Goal: Information Seeking & Learning: Check status

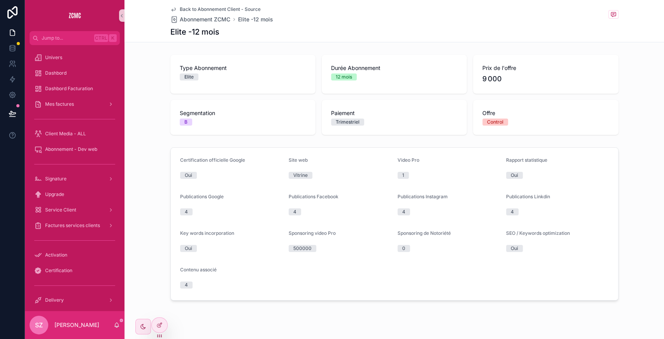
scroll to position [178, 0]
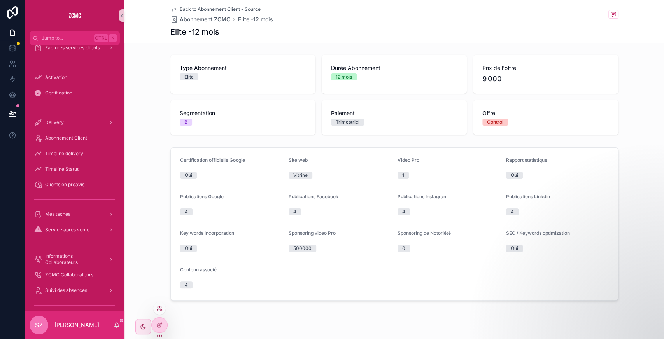
click at [158, 309] on icon at bounding box center [159, 308] width 6 height 6
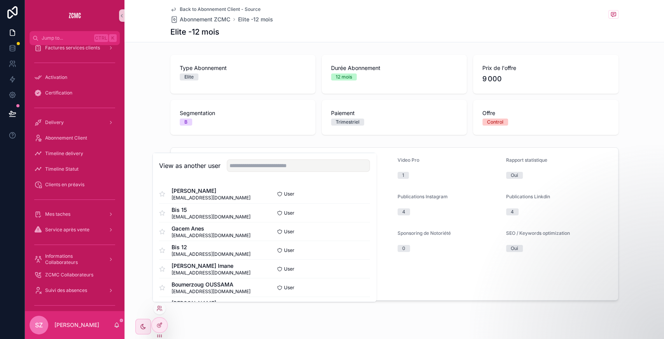
click at [249, 159] on div "View as another user" at bounding box center [264, 165] width 223 height 25
click at [251, 162] on input "text" at bounding box center [298, 165] width 143 height 12
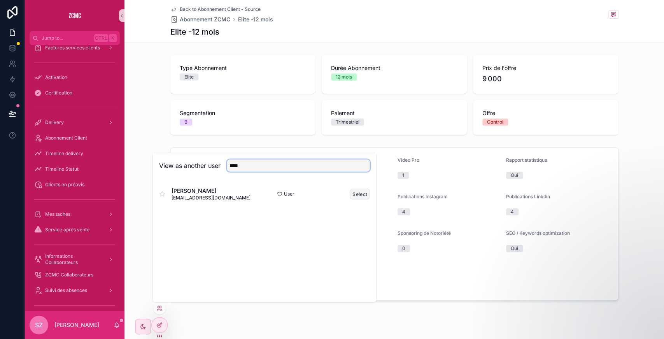
type input "****"
click at [363, 197] on button "Select" at bounding box center [359, 193] width 20 height 11
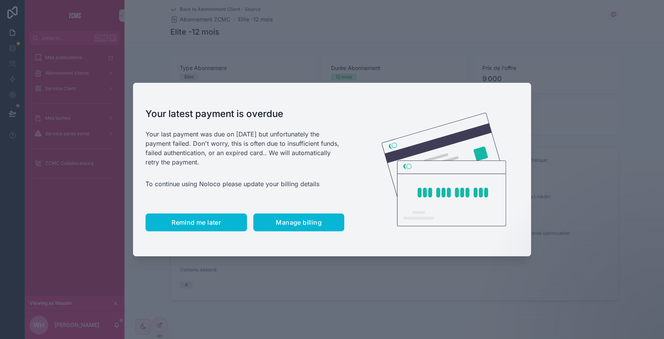
click at [199, 224] on span "Remind me later" at bounding box center [195, 222] width 49 height 8
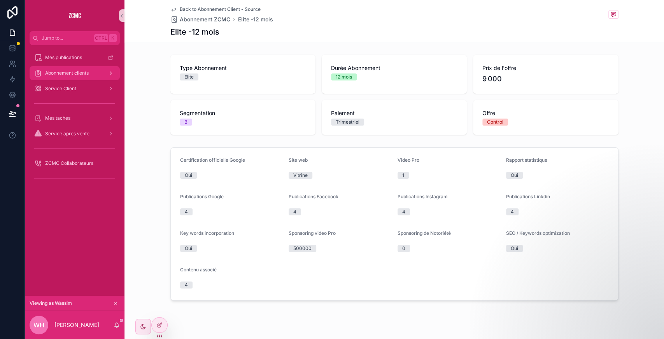
click at [81, 74] on span "Abonnement clients" at bounding box center [67, 73] width 44 height 6
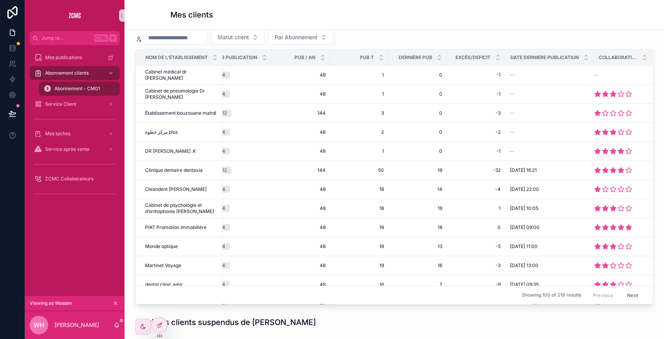
scroll to position [62, 0]
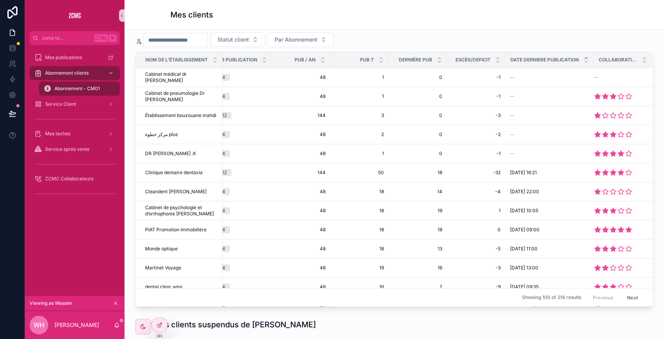
click at [583, 58] on icon "scrollable content" at bounding box center [585, 58] width 5 height 5
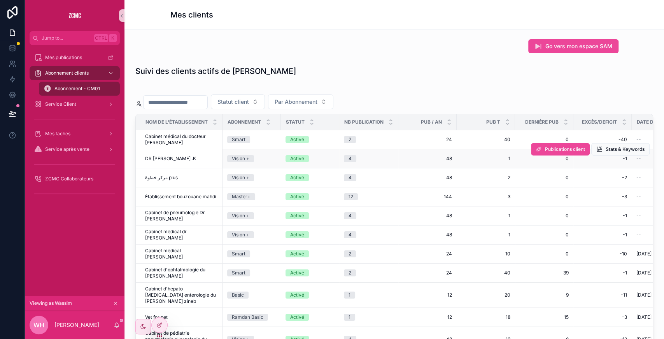
scroll to position [0, 142]
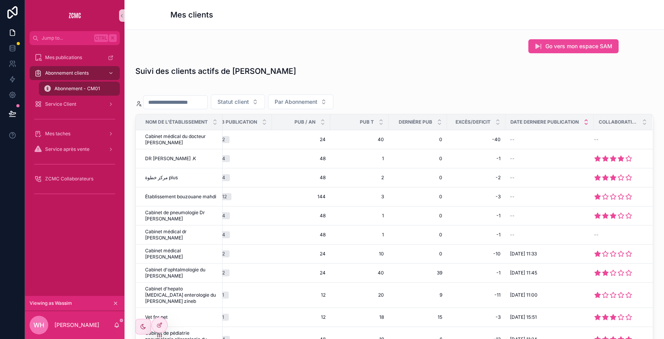
click at [583, 124] on icon "scrollable content" at bounding box center [585, 123] width 5 height 5
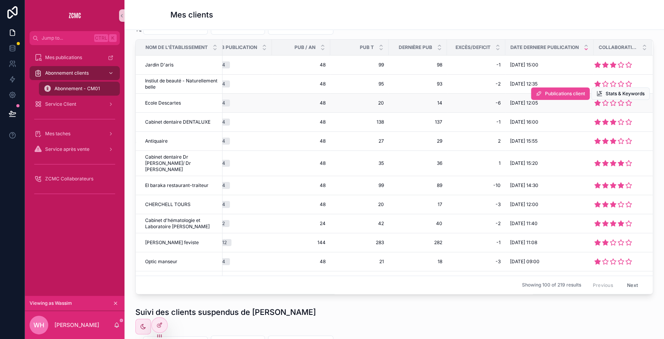
scroll to position [75, 0]
click at [159, 325] on icon at bounding box center [159, 325] width 6 height 6
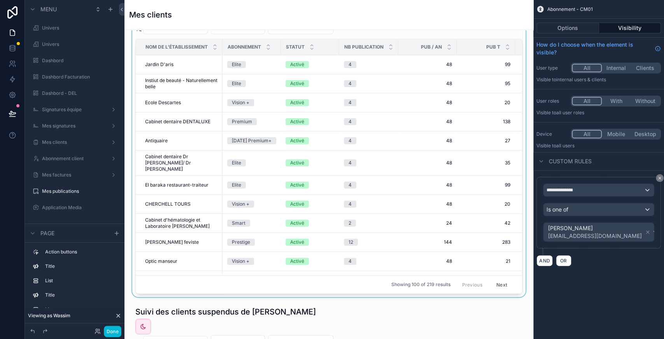
scroll to position [508, 0]
click at [249, 279] on div "Showing 100 of 219 results Previous Next" at bounding box center [329, 284] width 386 height 19
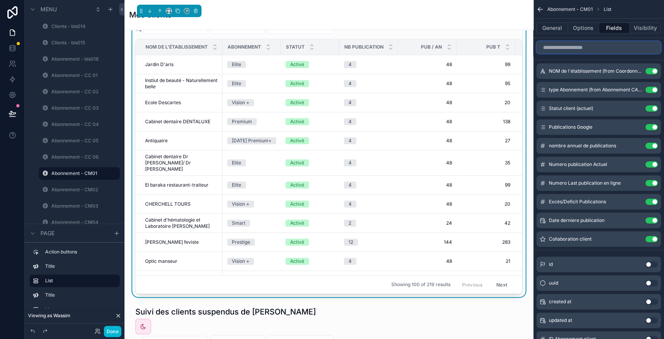
click at [559, 51] on input "scrollable content" at bounding box center [598, 47] width 124 height 12
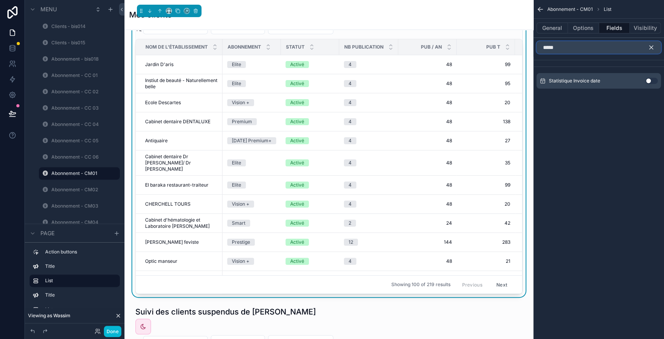
type input "*****"
click at [653, 80] on button "Use setting" at bounding box center [651, 81] width 12 height 6
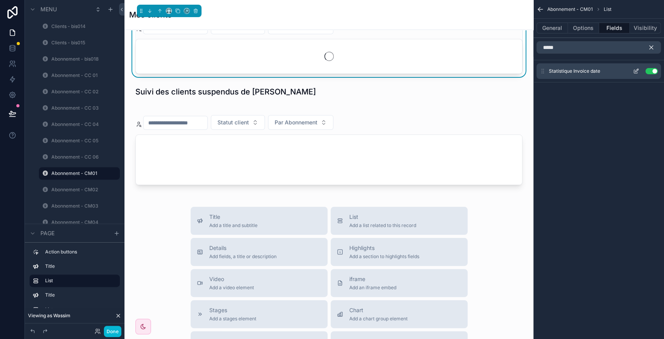
click at [634, 71] on icon "scrollable content" at bounding box center [635, 71] width 6 height 6
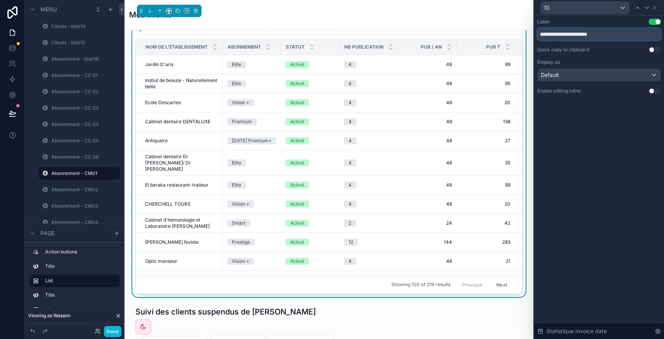
click at [583, 37] on input "**********" at bounding box center [599, 34] width 124 height 12
type input "**********"
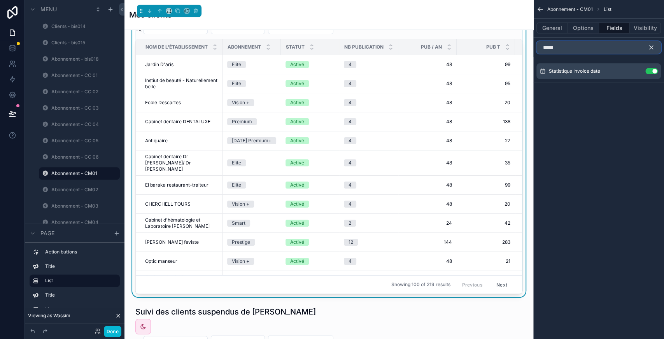
click at [599, 52] on input "*****" at bounding box center [598, 47] width 124 height 12
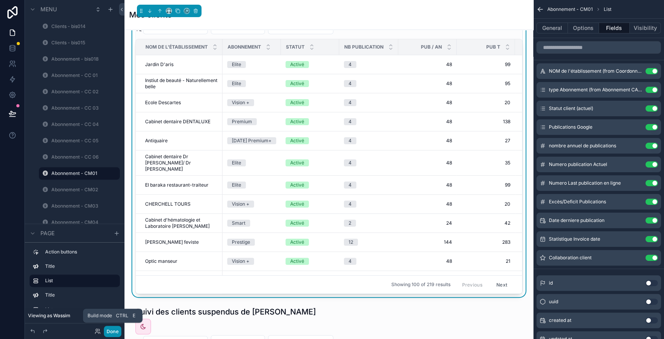
click at [115, 334] on button "Done" at bounding box center [112, 331] width 17 height 11
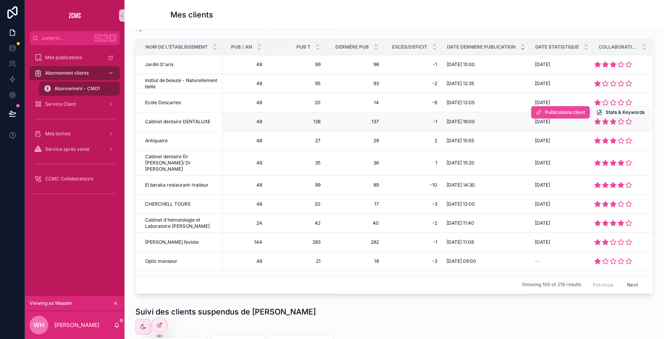
scroll to position [0, 197]
click at [583, 48] on icon "scrollable content" at bounding box center [585, 48] width 5 height 5
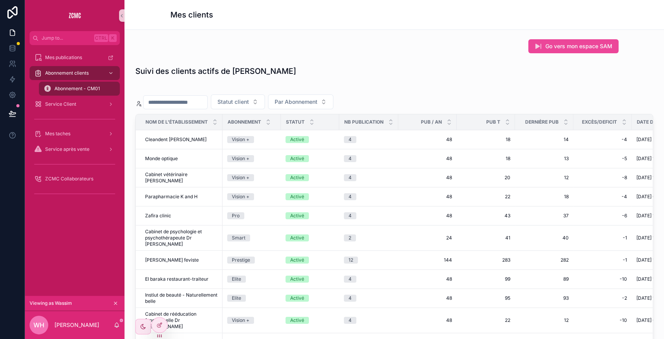
scroll to position [0, 206]
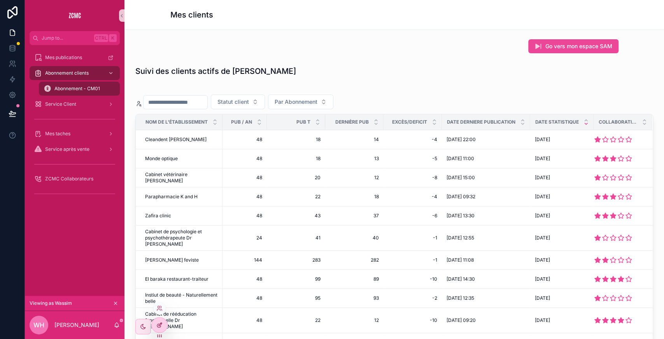
click at [158, 328] on icon at bounding box center [159, 325] width 6 height 6
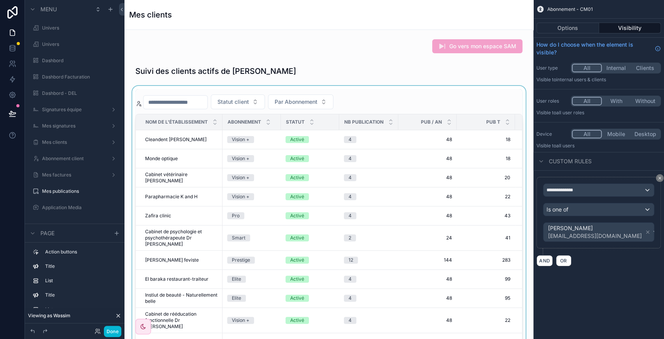
scroll to position [508, 0]
click at [483, 103] on div "scrollable content" at bounding box center [329, 229] width 396 height 286
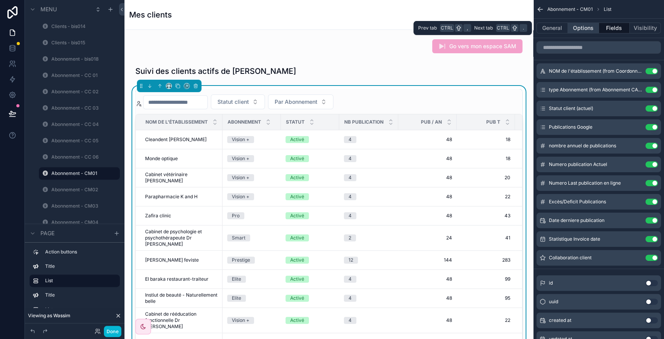
click at [580, 28] on button "Options" at bounding box center [583, 28] width 31 height 11
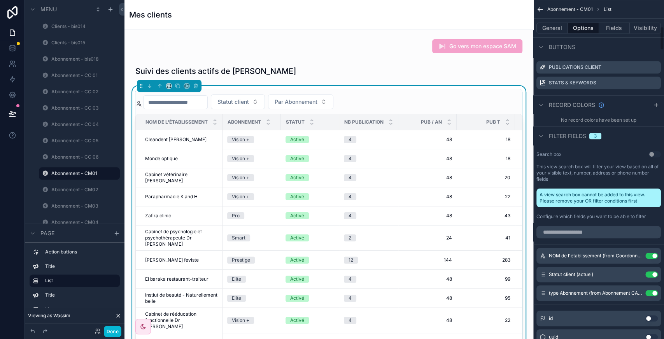
scroll to position [374, 0]
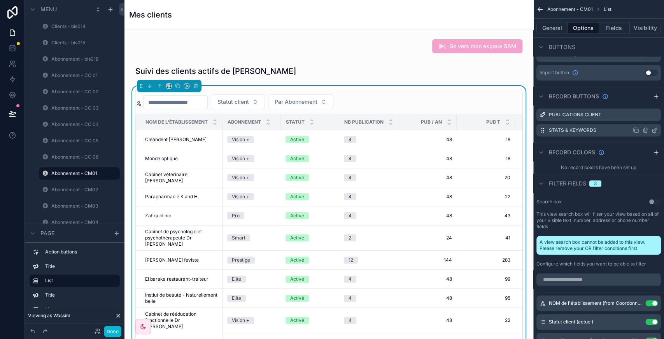
click at [653, 127] on icon "scrollable content" at bounding box center [654, 130] width 6 height 6
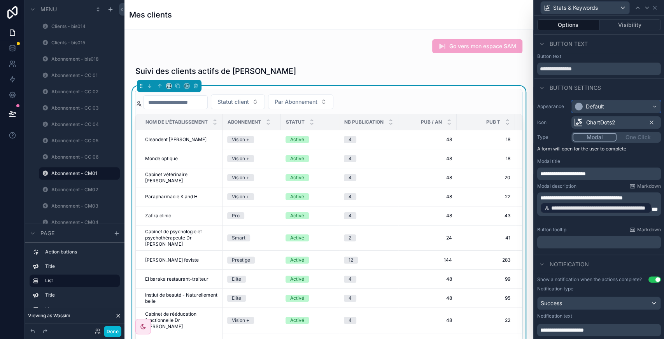
click at [611, 107] on div "Default" at bounding box center [615, 106] width 89 height 12
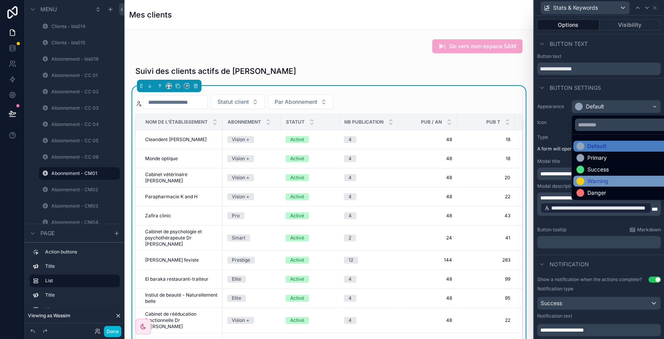
click at [614, 176] on div "Warning" at bounding box center [621, 181] width 96 height 11
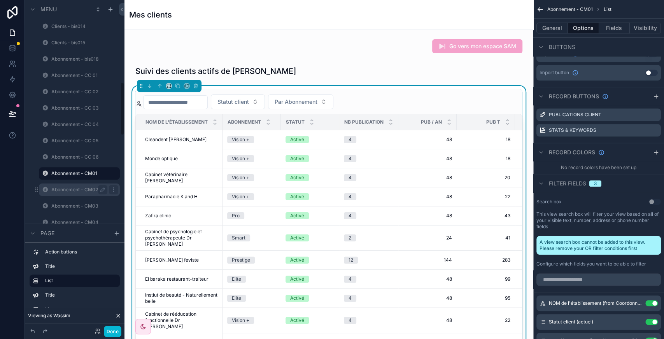
click at [66, 189] on label "Abonnement - CM02" at bounding box center [77, 190] width 53 height 6
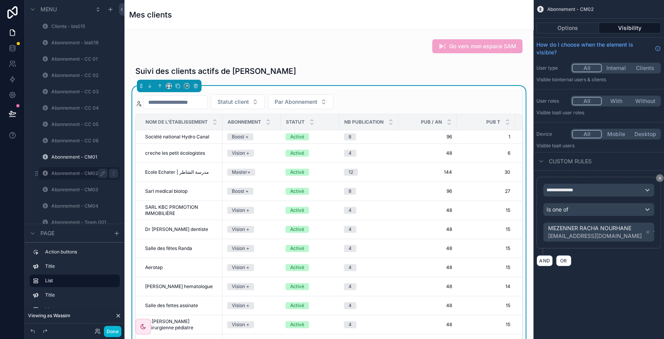
click at [366, 91] on div "Statut client Par Abonnement NOM de l'établissement Abonnement Statut Nb public…" at bounding box center [328, 229] width 387 height 280
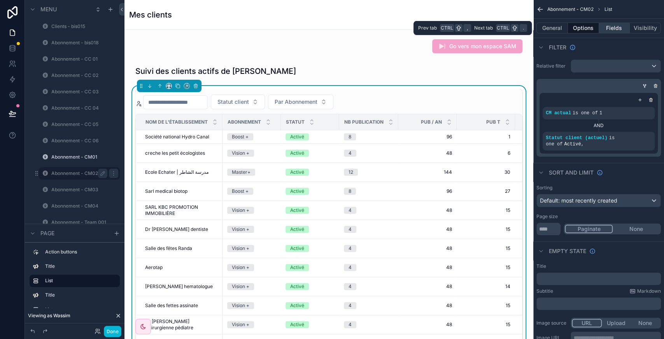
click at [621, 29] on button "Fields" at bounding box center [614, 28] width 31 height 11
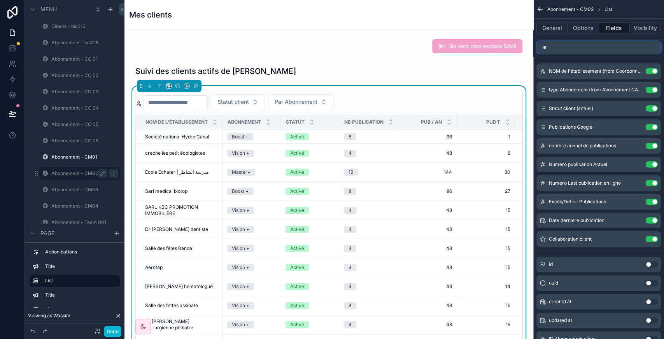
click at [564, 50] on input "*" at bounding box center [598, 47] width 124 height 12
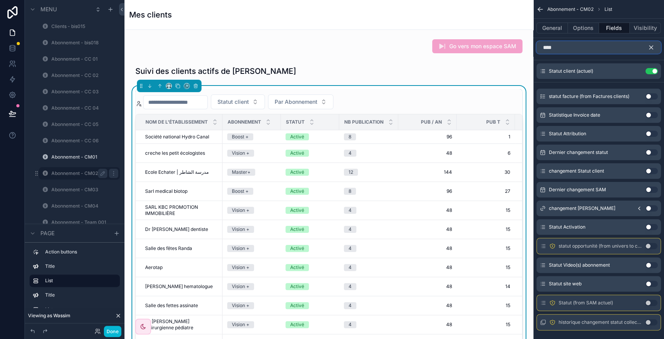
type input "****"
click at [655, 116] on button "Use setting" at bounding box center [651, 115] width 12 height 6
click at [635, 87] on icon "scrollable content" at bounding box center [635, 90] width 6 height 6
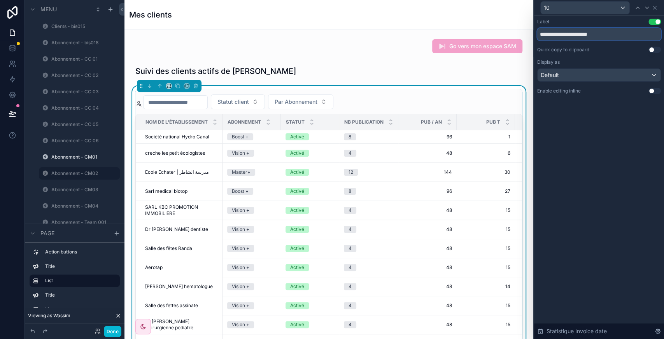
click at [585, 37] on input "**********" at bounding box center [599, 34] width 124 height 12
click at [585, 37] on input "*" at bounding box center [599, 34] width 124 height 12
type input "**********"
click at [656, 7] on icon at bounding box center [654, 8] width 6 height 6
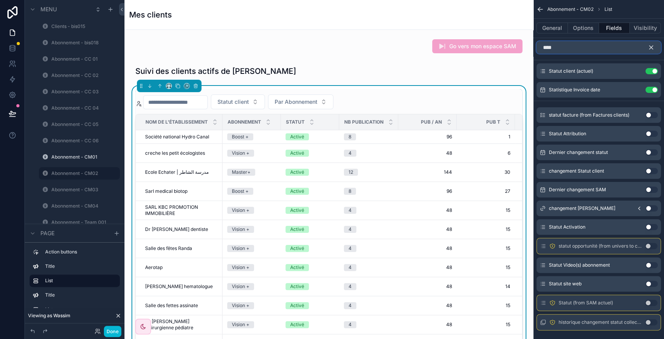
click at [604, 49] on input "****" at bounding box center [598, 47] width 124 height 12
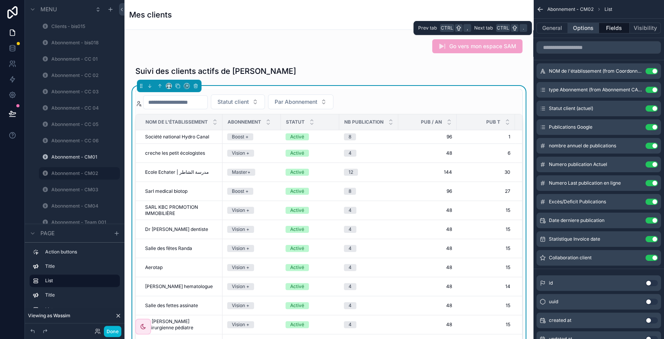
click at [577, 28] on button "Options" at bounding box center [583, 28] width 31 height 11
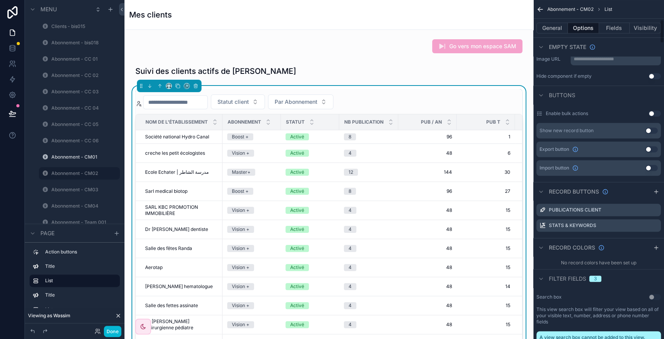
scroll to position [277, 0]
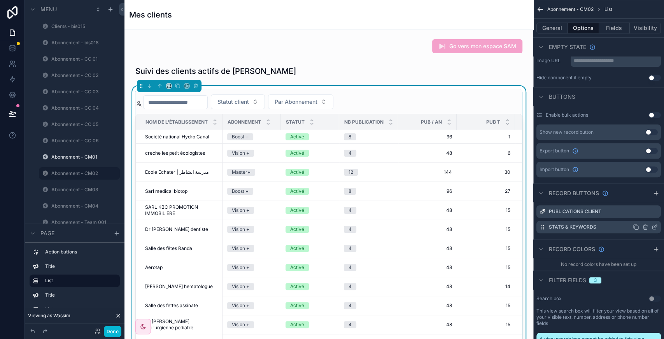
click at [654, 225] on icon "scrollable content" at bounding box center [654, 226] width 3 height 3
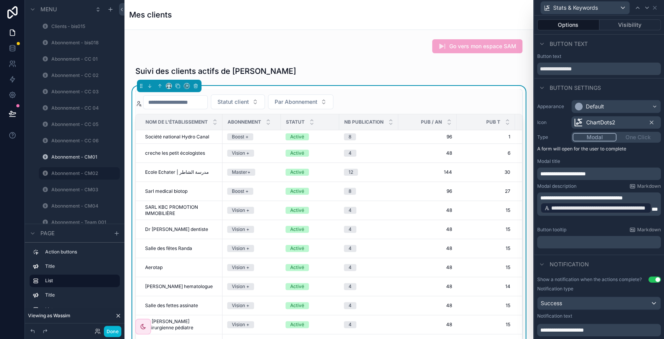
click at [600, 124] on span "ChartDots2" at bounding box center [600, 123] width 29 height 8
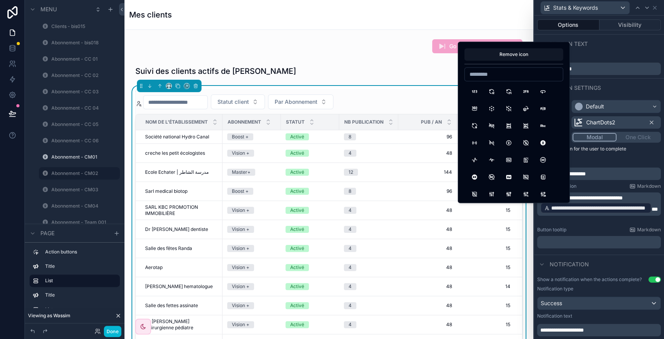
click at [630, 139] on div "Modal One Click" at bounding box center [615, 137] width 89 height 11
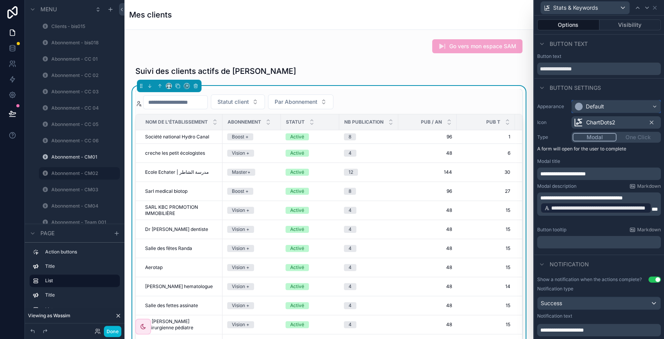
click at [601, 105] on div "Default" at bounding box center [594, 107] width 18 height 8
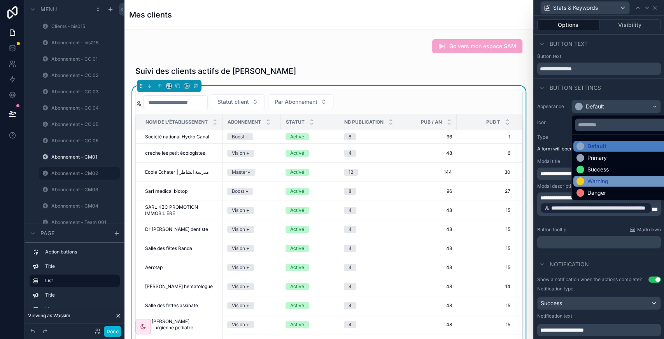
click at [600, 176] on div "Warning" at bounding box center [621, 181] width 96 height 11
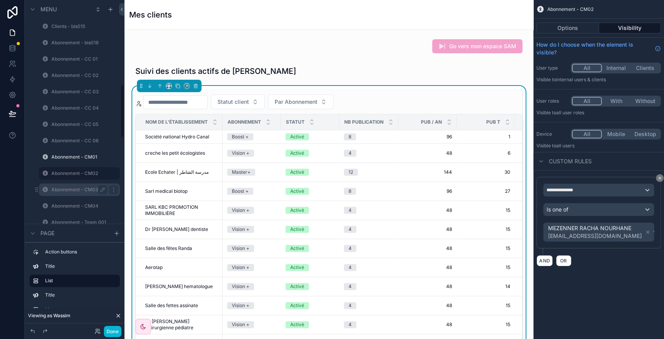
click at [68, 190] on label "Abonnement - CM03" at bounding box center [77, 190] width 53 height 6
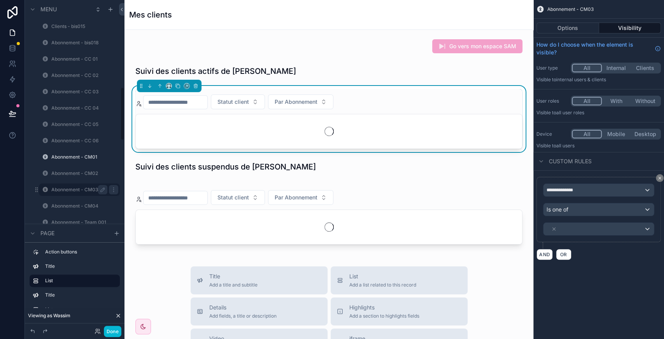
click at [68, 203] on label "Abonnement - CM04" at bounding box center [84, 206] width 67 height 6
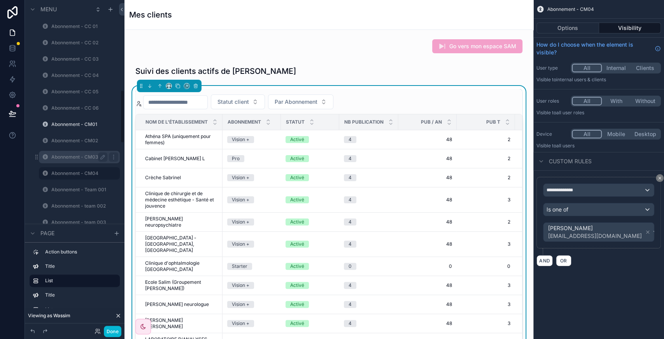
click at [71, 157] on label "Abonnement - CM03" at bounding box center [77, 157] width 53 height 6
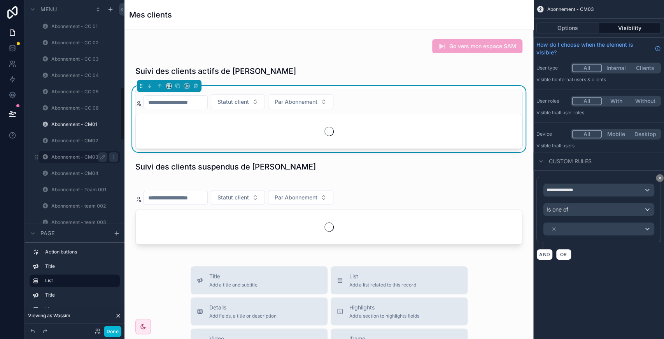
scroll to position [540, 0]
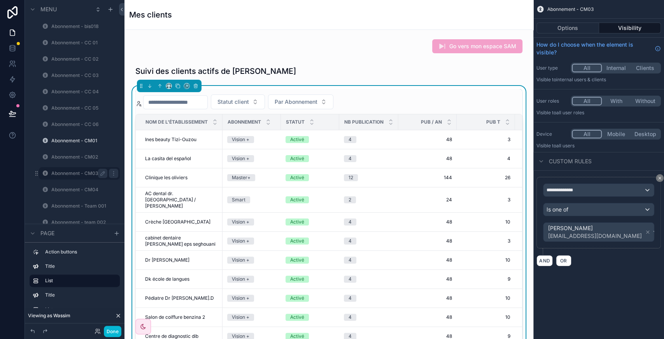
click at [488, 89] on div "scrollable content" at bounding box center [493, 89] width 58 height 1
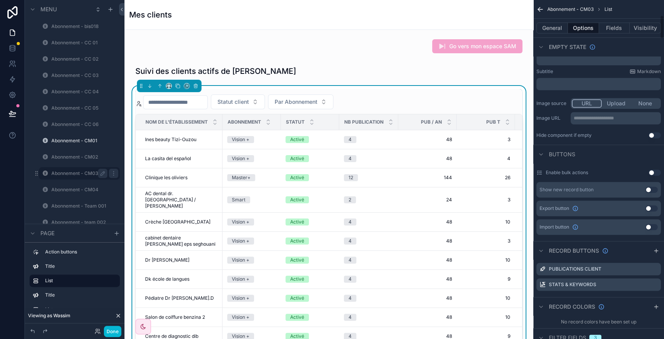
scroll to position [0, 0]
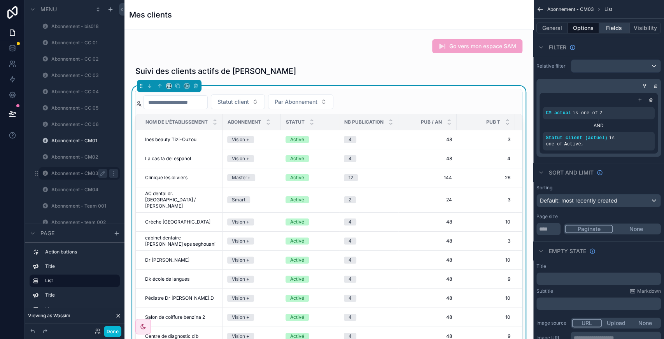
click at [611, 26] on button "Fields" at bounding box center [614, 28] width 31 height 11
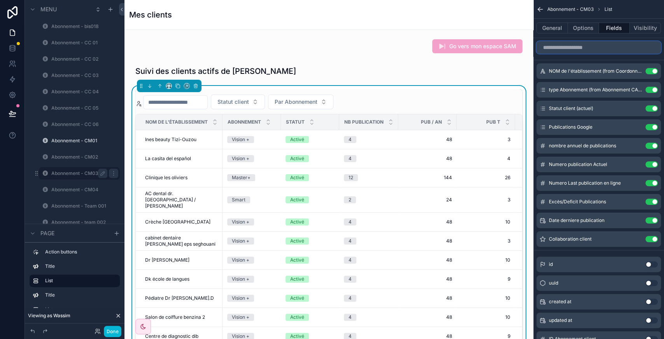
click at [580, 47] on input "scrollable content" at bounding box center [598, 47] width 124 height 12
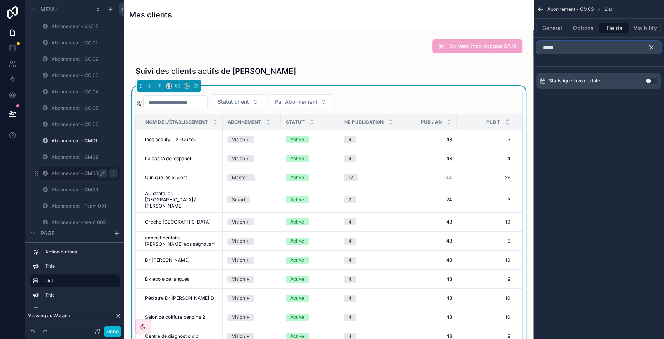
type input "*****"
click at [650, 81] on button "Use setting" at bounding box center [651, 81] width 12 height 6
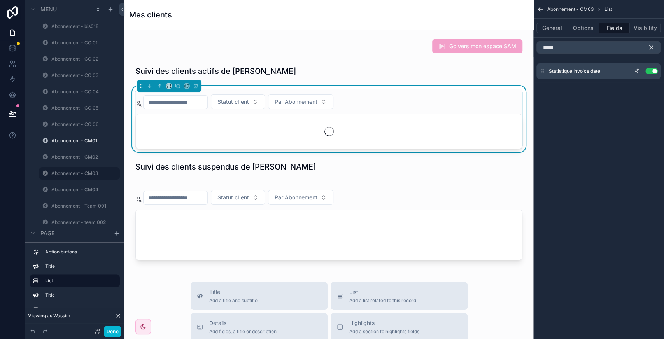
click at [637, 70] on icon "scrollable content" at bounding box center [635, 71] width 6 height 6
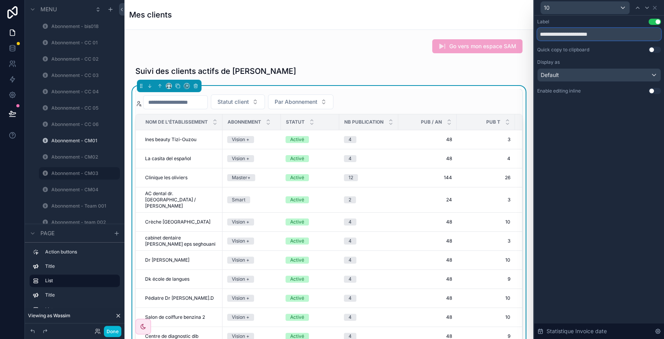
click at [573, 34] on input "**********" at bounding box center [599, 34] width 124 height 12
type input "**********"
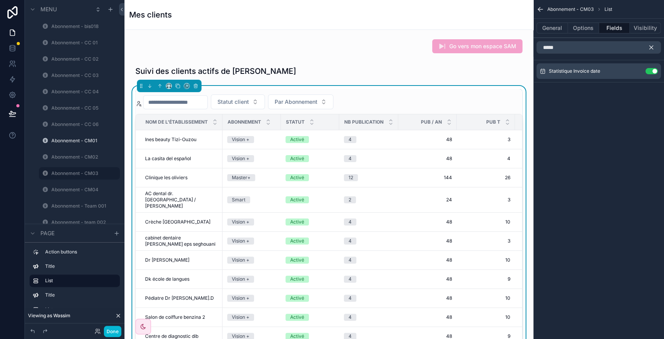
click at [649, 48] on icon "scrollable content" at bounding box center [650, 47] width 3 height 3
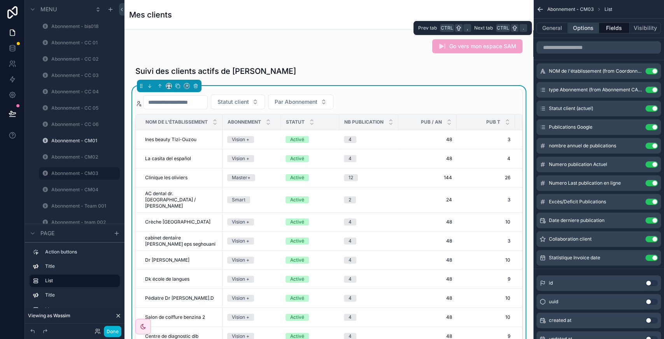
click at [585, 29] on button "Options" at bounding box center [583, 28] width 31 height 11
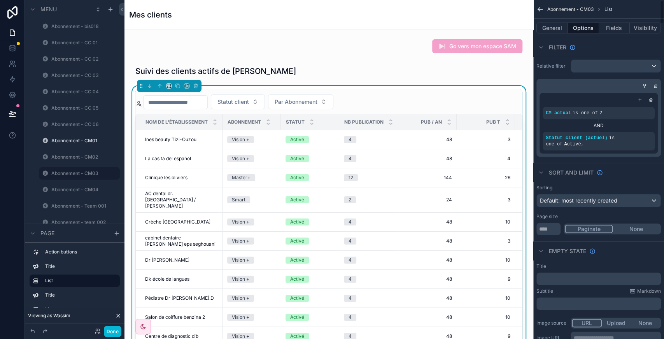
scroll to position [0, 351]
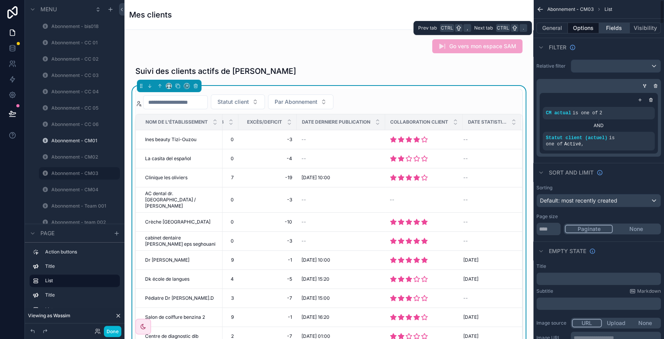
click at [616, 26] on button "Fields" at bounding box center [614, 28] width 31 height 11
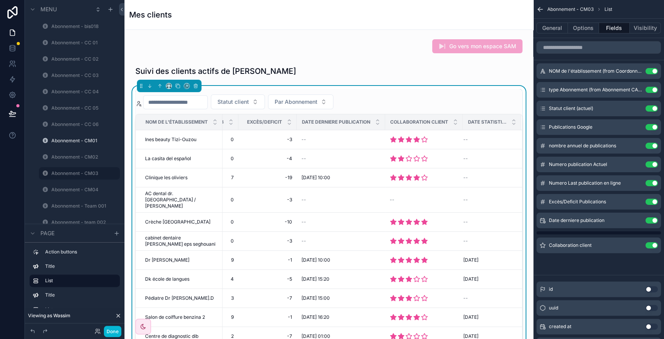
click at [579, 28] on button "Options" at bounding box center [583, 28] width 31 height 11
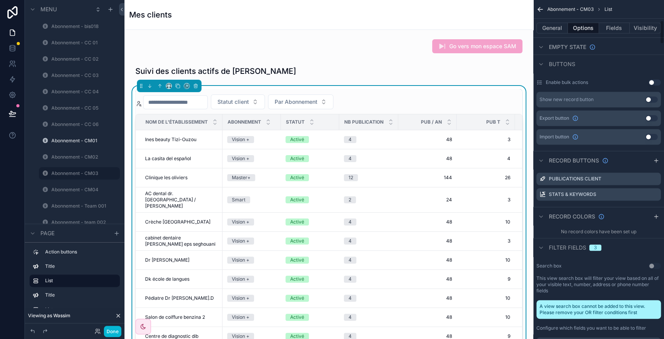
scroll to position [293, 0]
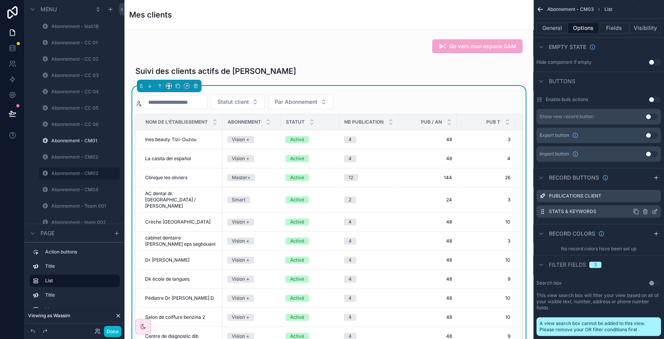
click at [653, 208] on icon "scrollable content" at bounding box center [654, 211] width 6 height 6
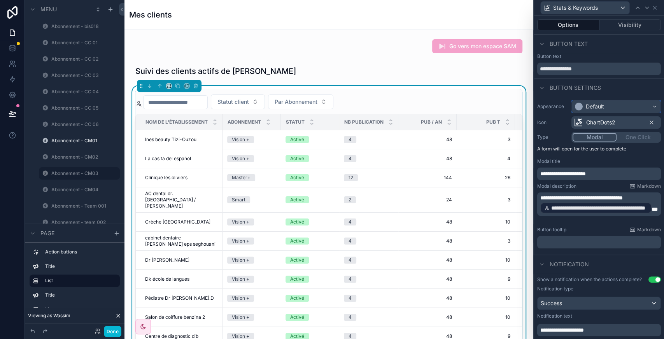
click at [600, 107] on div "Default" at bounding box center [594, 107] width 18 height 8
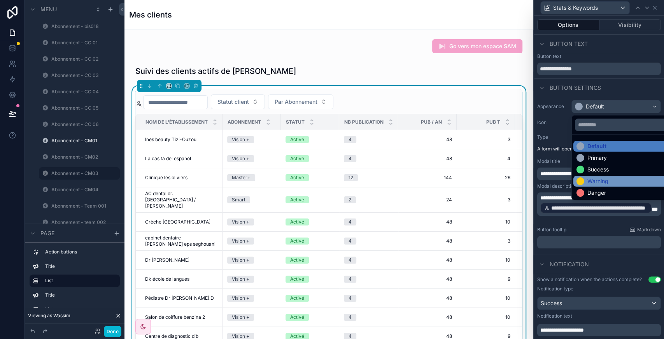
click at [604, 180] on div "Warning" at bounding box center [597, 181] width 21 height 8
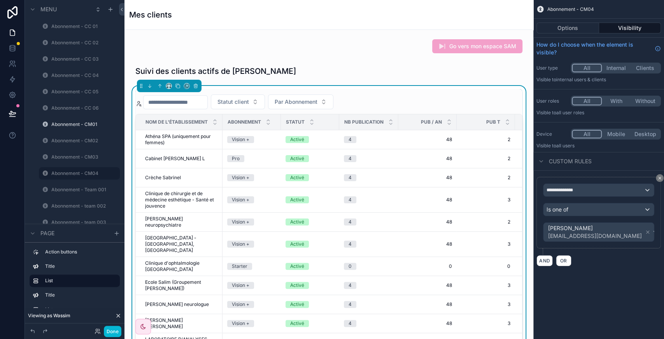
click at [468, 95] on div "Statut client Par Abonnement" at bounding box center [328, 101] width 387 height 15
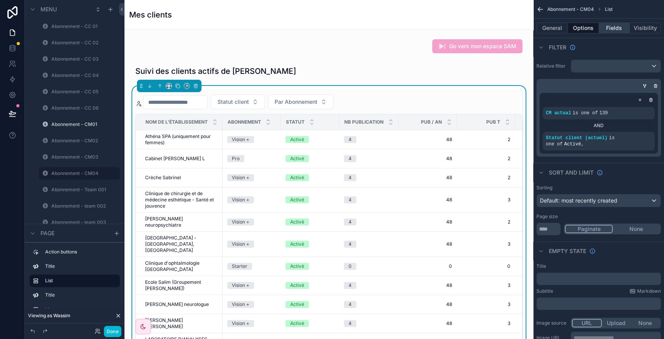
click at [612, 30] on button "Fields" at bounding box center [614, 28] width 31 height 11
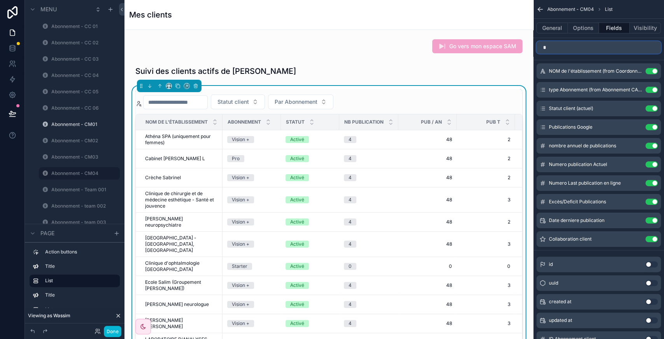
click at [571, 48] on input "*" at bounding box center [598, 47] width 124 height 12
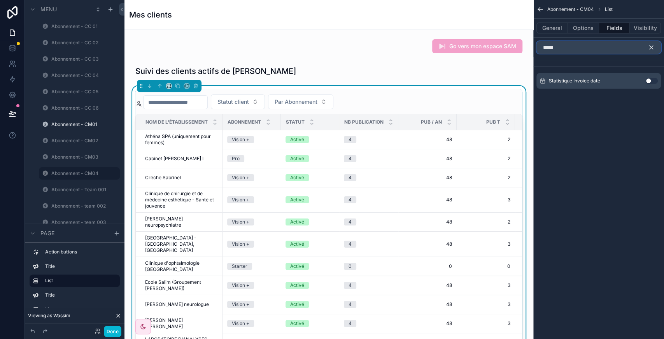
type input "*****"
click at [651, 82] on button "Use setting" at bounding box center [651, 81] width 12 height 6
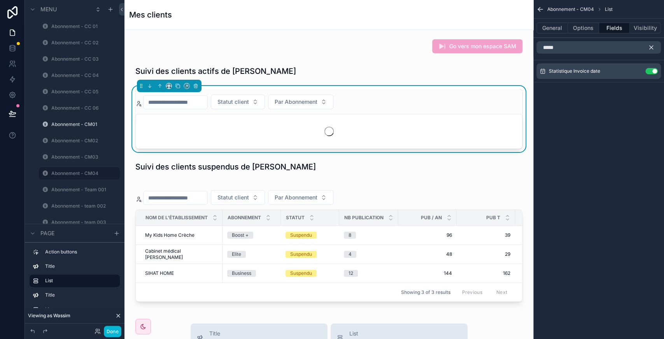
click at [653, 45] on icon "scrollable content" at bounding box center [650, 47] width 7 height 7
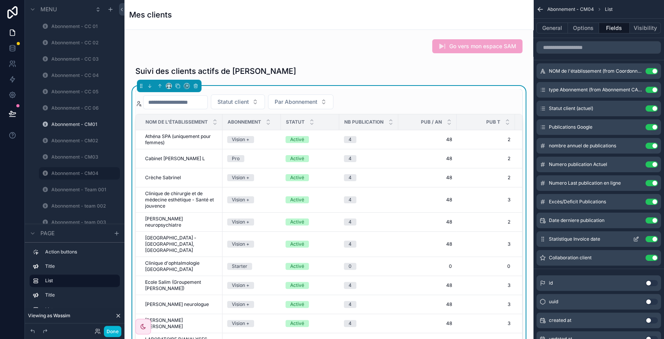
click at [636, 241] on icon "scrollable content" at bounding box center [635, 239] width 6 height 6
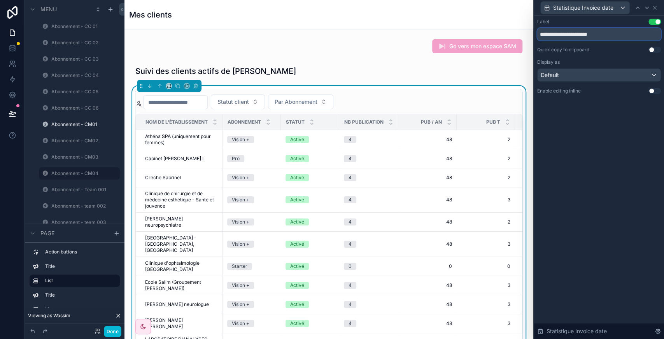
click at [579, 31] on input "**********" at bounding box center [599, 34] width 124 height 12
type input "**********"
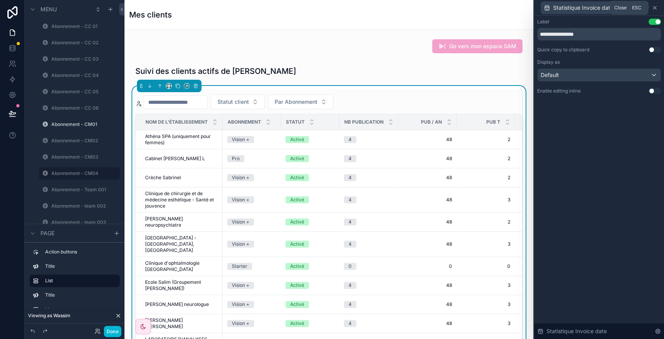
type input "**********"
click at [656, 5] on icon at bounding box center [654, 8] width 6 height 6
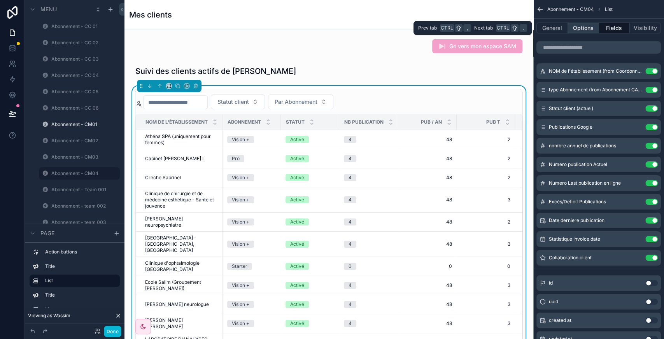
click at [585, 24] on button "Options" at bounding box center [583, 28] width 31 height 11
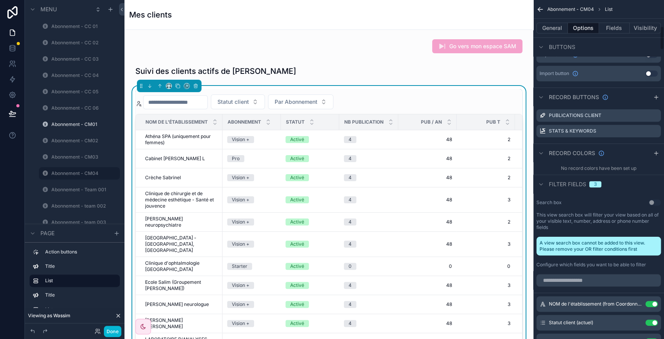
scroll to position [375, 0]
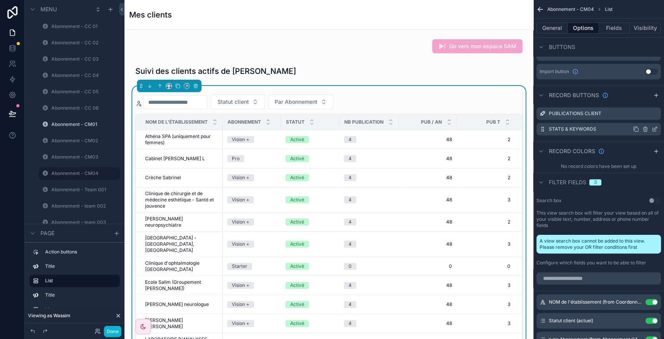
click at [653, 126] on icon "scrollable content" at bounding box center [654, 129] width 6 height 6
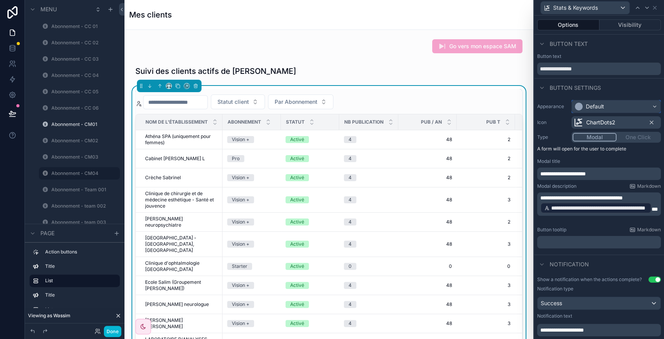
click at [622, 105] on div "Default" at bounding box center [615, 106] width 89 height 12
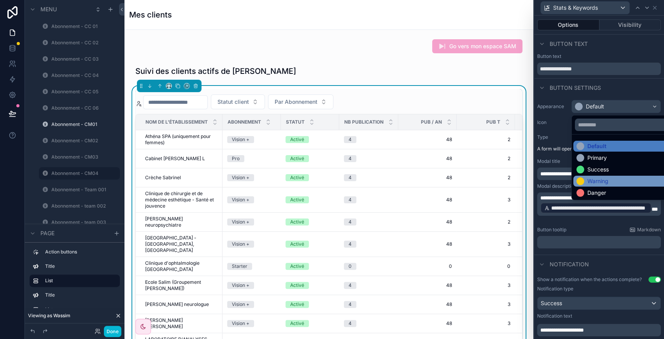
click at [599, 176] on div "Warning" at bounding box center [621, 181] width 96 height 11
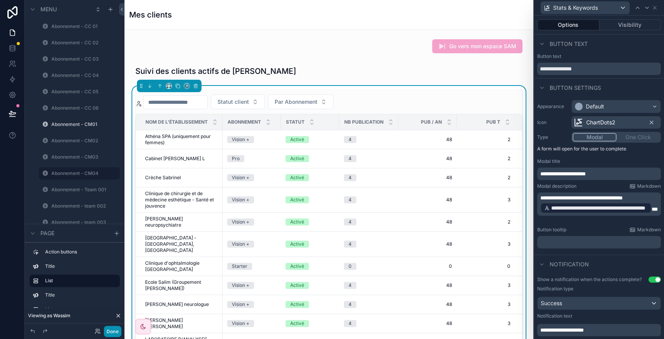
click at [111, 331] on button "Done" at bounding box center [112, 331] width 17 height 11
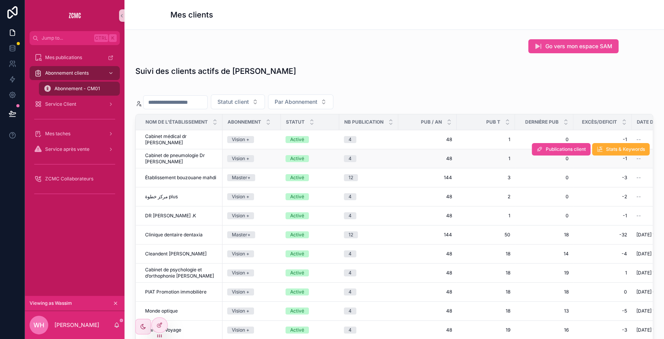
scroll to position [0, 206]
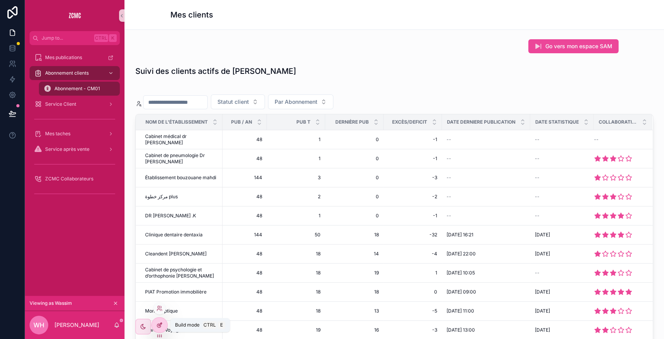
click at [153, 327] on div at bounding box center [160, 325] width 16 height 15
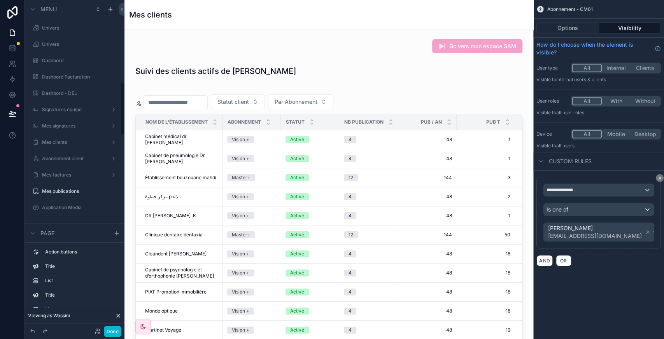
scroll to position [508, 0]
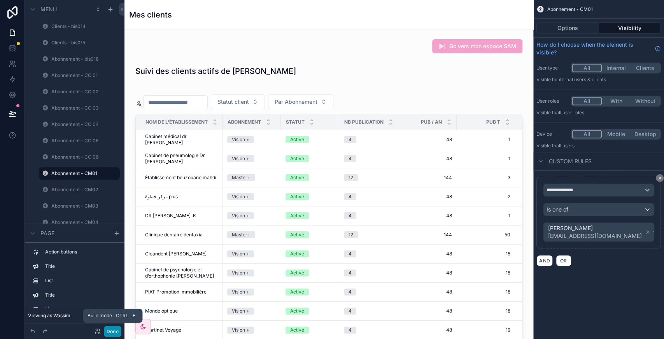
click at [116, 328] on button "Done" at bounding box center [112, 331] width 17 height 11
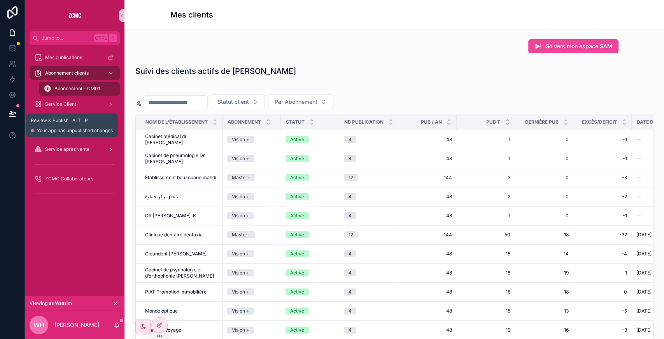
click at [13, 115] on icon at bounding box center [13, 114] width 8 height 8
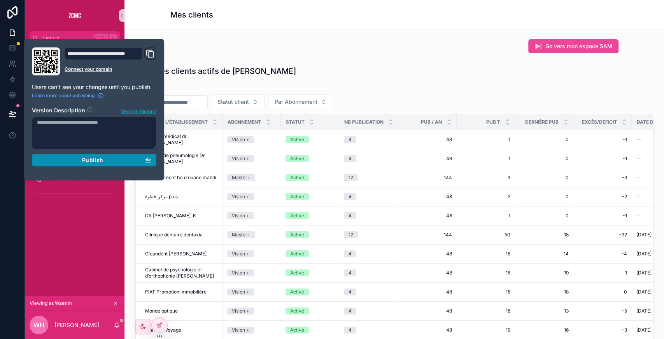
click at [113, 164] on button "Publish" at bounding box center [94, 160] width 124 height 12
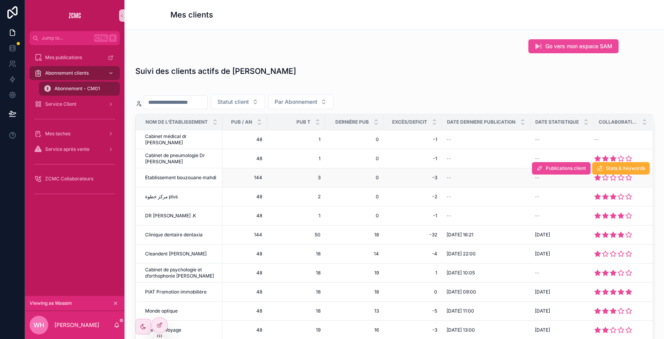
scroll to position [0, 206]
drag, startPoint x: 488, startPoint y: 171, endPoint x: 560, endPoint y: 82, distance: 114.4
click at [560, 82] on div "Go vers mon espace SAM Suivi des clients actifs de Wassim Harikeche Statut clie…" at bounding box center [393, 281] width 539 height 503
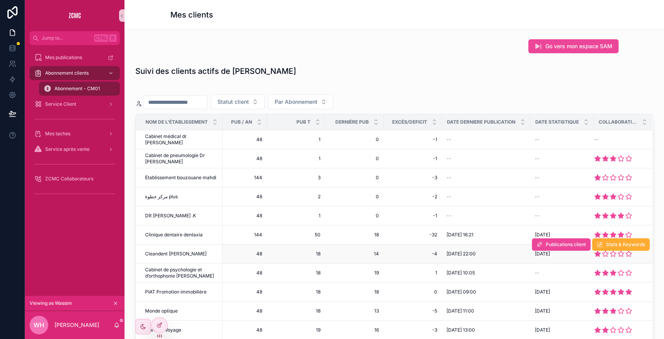
scroll to position [92, 206]
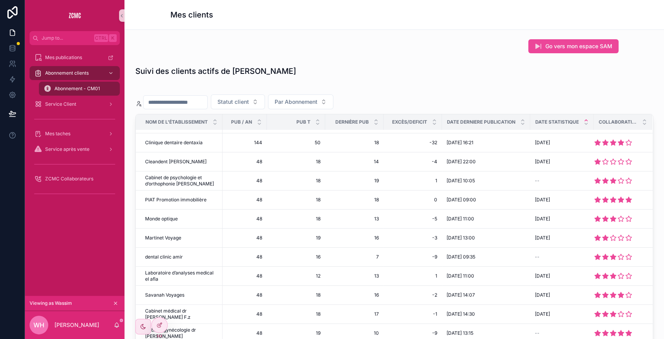
click at [583, 118] on icon "scrollable content" at bounding box center [585, 120] width 5 height 5
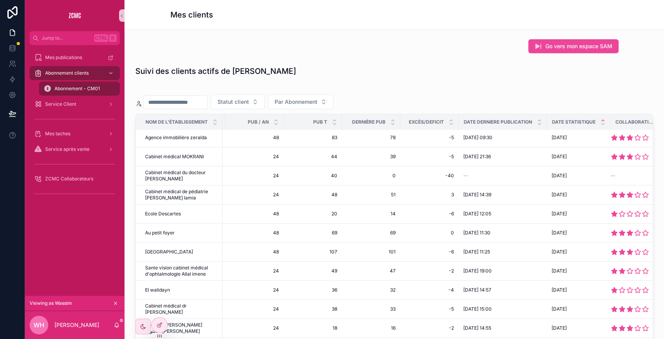
scroll to position [888, 173]
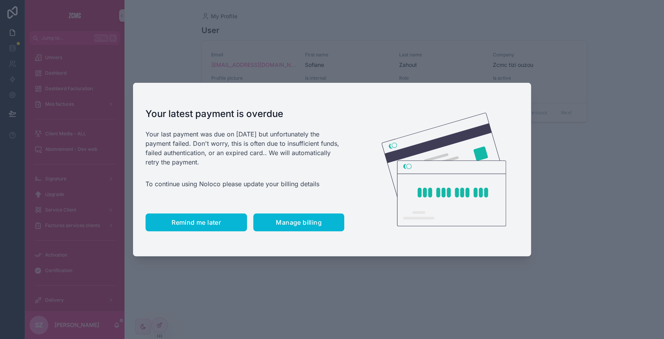
click at [194, 228] on button "Remind me later" at bounding box center [195, 222] width 101 height 18
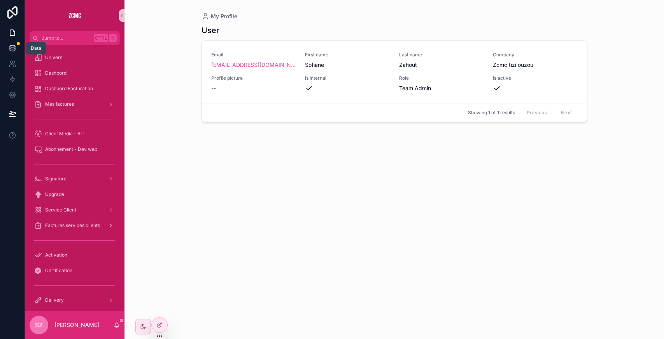
click at [10, 47] on icon at bounding box center [12, 47] width 5 height 3
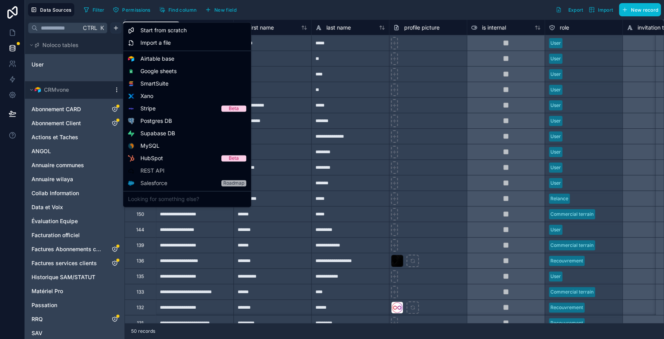
click at [116, 30] on html "**********" at bounding box center [332, 169] width 664 height 339
click at [87, 77] on html "**********" at bounding box center [332, 169] width 664 height 339
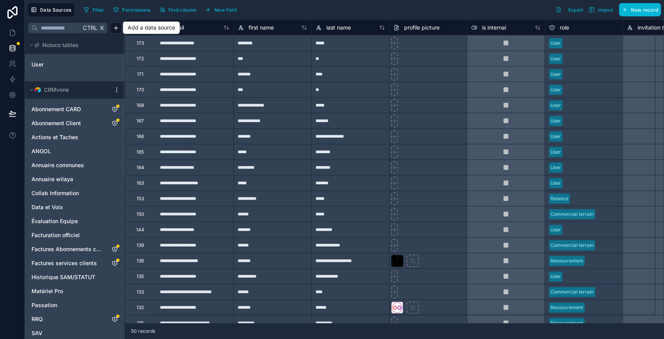
click at [114, 89] on html "**********" at bounding box center [332, 169] width 664 height 339
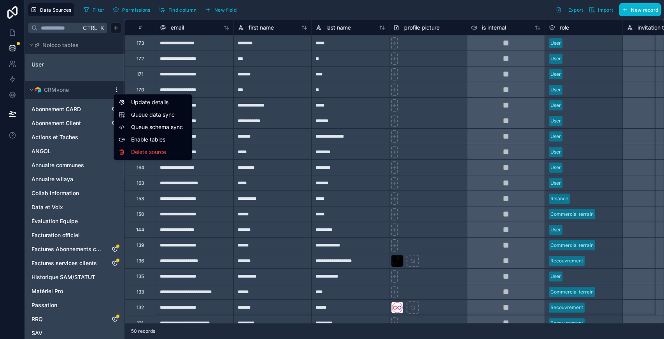
click at [10, 185] on html "**********" at bounding box center [332, 169] width 664 height 339
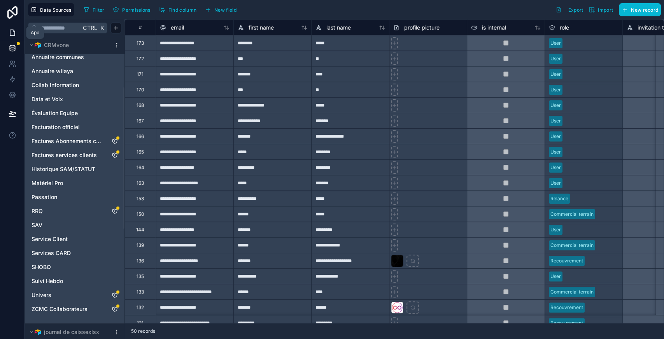
click at [15, 30] on icon at bounding box center [13, 33] width 8 height 8
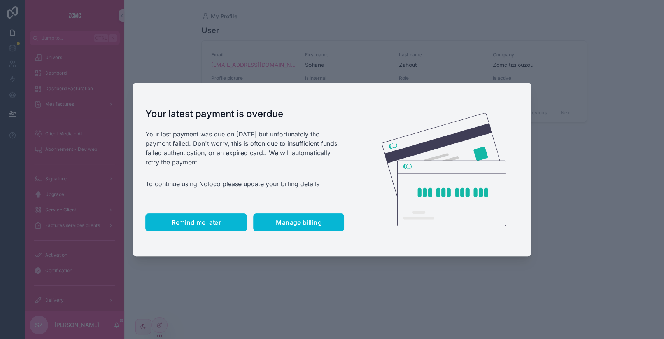
click at [188, 215] on button "Remind me later" at bounding box center [195, 222] width 101 height 18
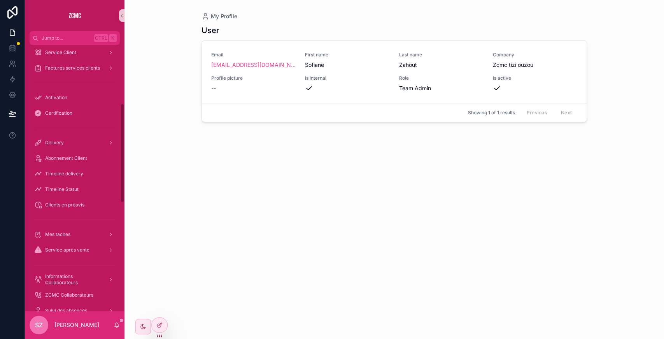
scroll to position [158, 0]
click at [68, 157] on span "Abonnement Client" at bounding box center [66, 158] width 42 height 6
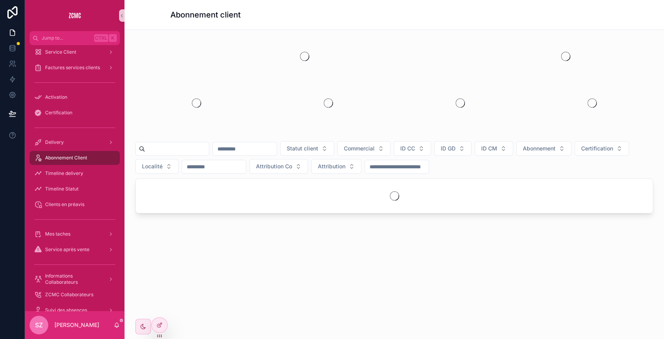
click at [177, 147] on input "scrollable content" at bounding box center [177, 148] width 64 height 11
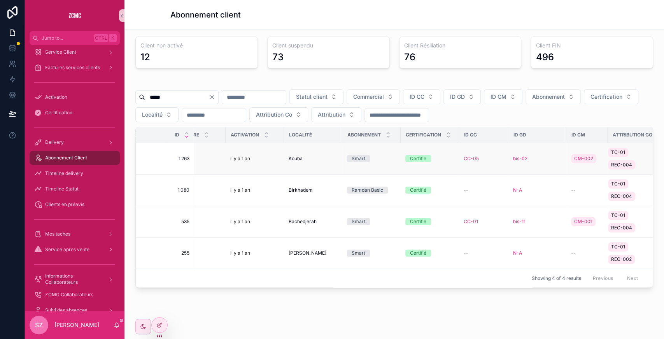
scroll to position [0, 257]
type input "*****"
click at [274, 155] on div "il y a 1 an" at bounding box center [254, 158] width 49 height 6
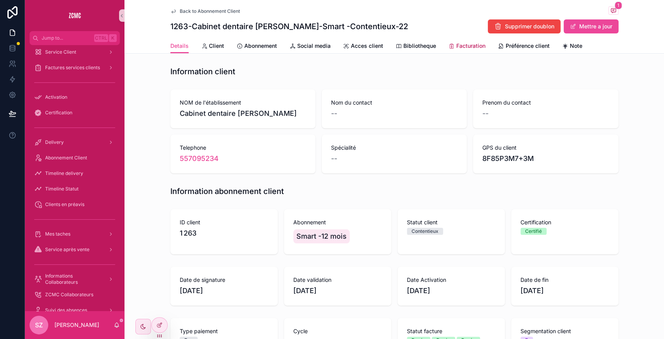
click at [456, 41] on link "Facturation" at bounding box center [466, 47] width 37 height 16
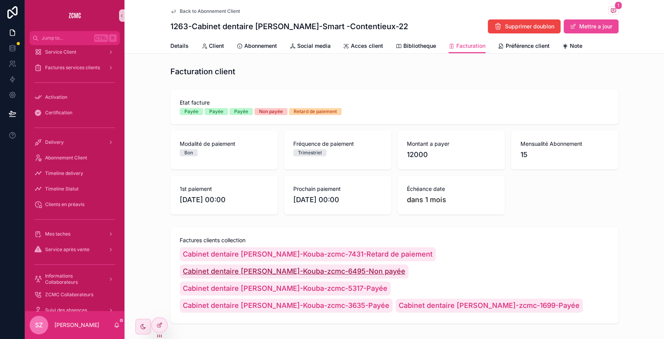
click at [405, 266] on span "Cabinet dentaire dr Kadri-Kouba-zcmc-6495-Non payée" at bounding box center [294, 271] width 222 height 11
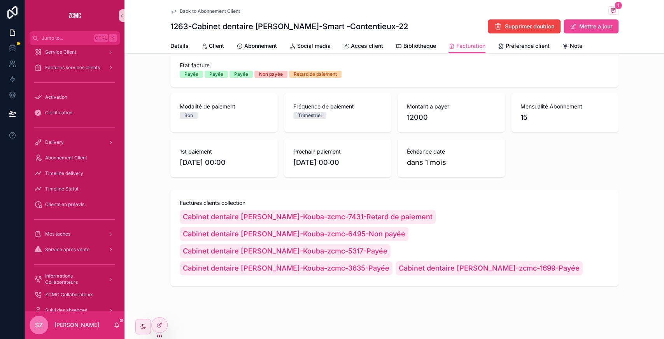
scroll to position [20, 0]
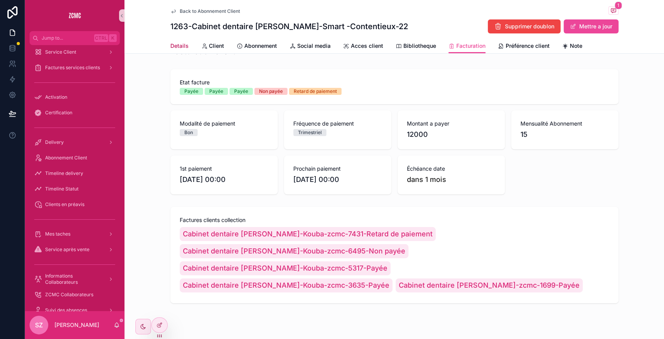
click at [181, 45] on span "Details" at bounding box center [179, 46] width 18 height 8
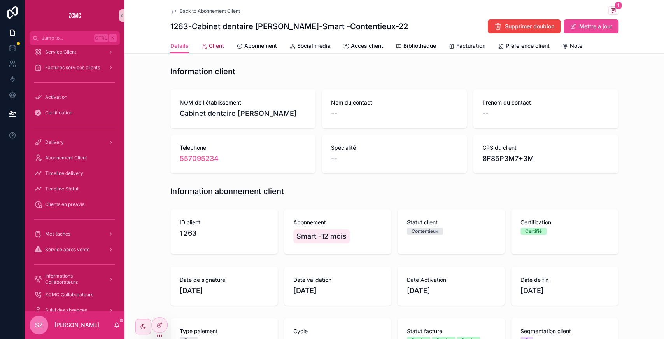
click at [211, 44] on span "Client" at bounding box center [216, 46] width 15 height 8
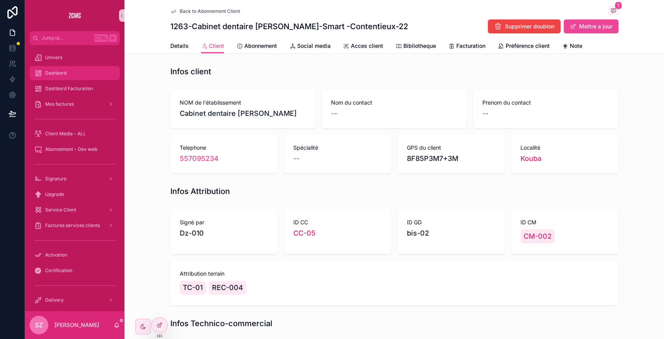
click at [82, 74] on div "Dashbord" at bounding box center [74, 73] width 81 height 12
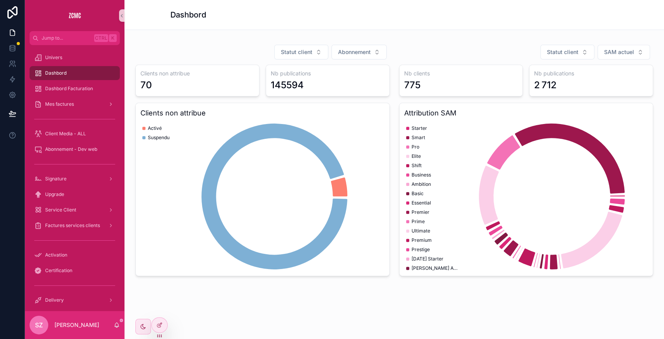
scroll to position [478, 0]
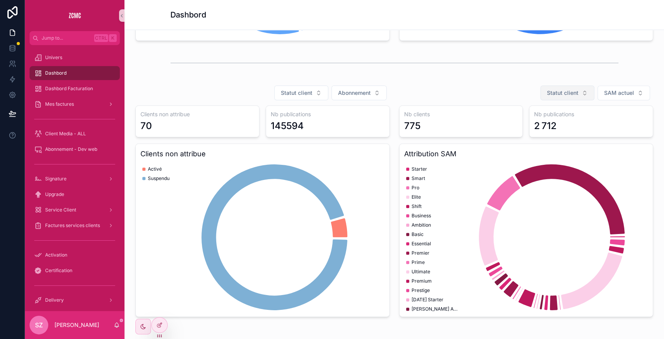
click at [568, 96] on button "Statut client" at bounding box center [567, 93] width 54 height 15
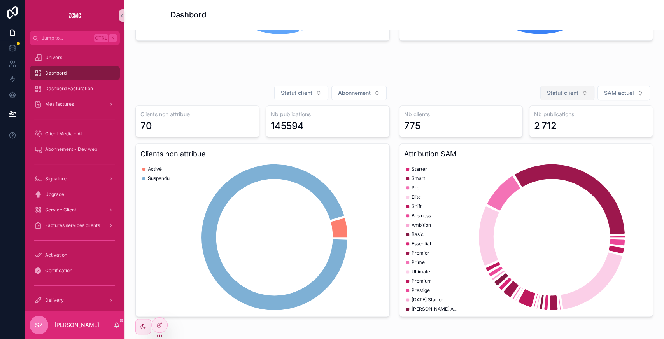
click at [548, 91] on span "Statut client" at bounding box center [562, 93] width 31 height 8
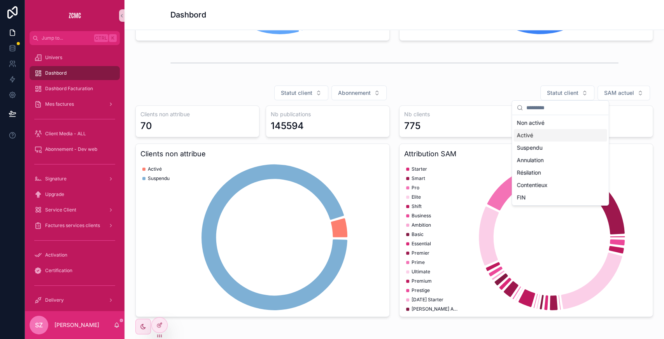
click at [543, 130] on div "Activé" at bounding box center [559, 135] width 93 height 12
